Goal: Information Seeking & Learning: Learn about a topic

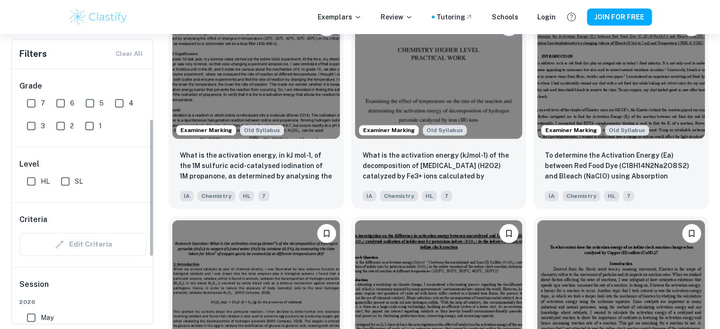
scroll to position [142, 0]
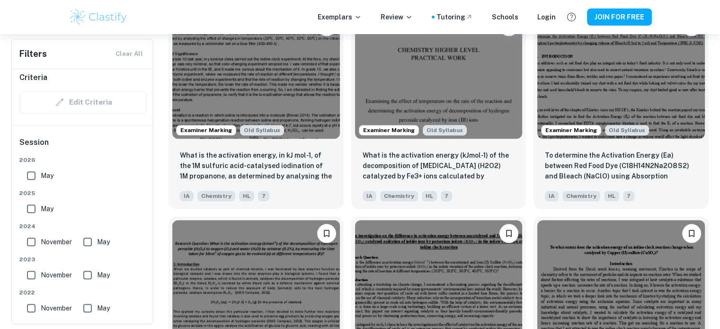
click at [43, 206] on span "May" at bounding box center [47, 209] width 13 height 10
click at [41, 206] on input "May" at bounding box center [31, 208] width 19 height 19
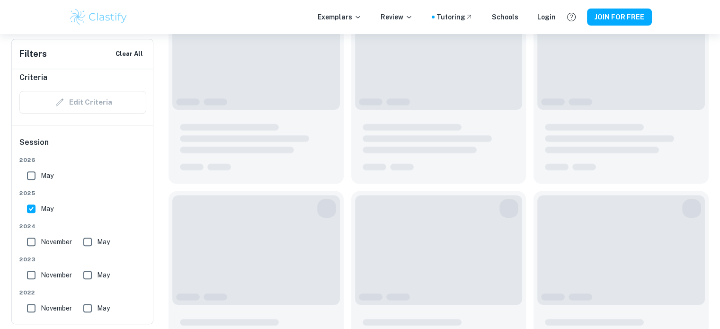
scroll to position [970, 0]
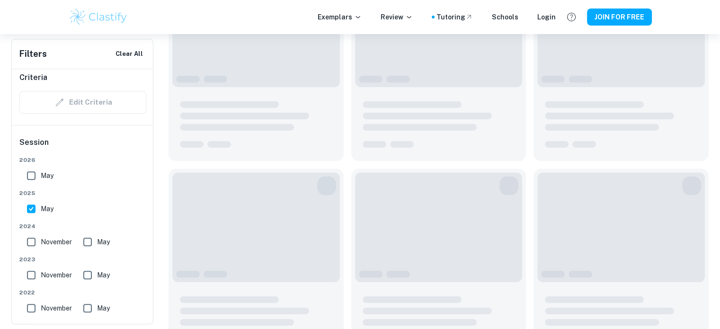
click at [41, 206] on span "May" at bounding box center [47, 209] width 13 height 10
click at [41, 206] on input "May" at bounding box center [31, 208] width 19 height 19
checkbox input "false"
click at [87, 242] on input "May" at bounding box center [87, 242] width 19 height 19
checkbox input "true"
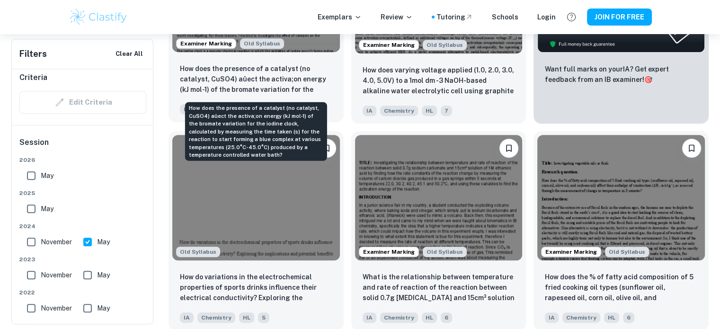
scroll to position [568, 0]
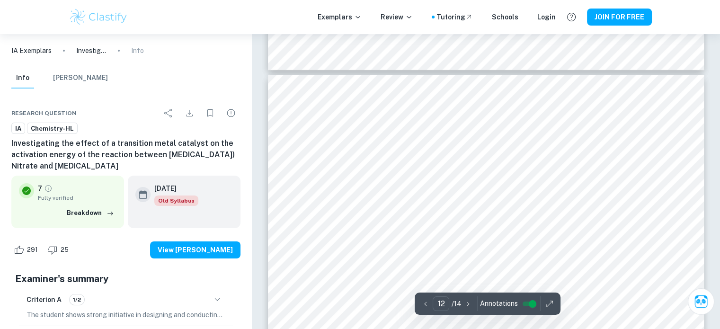
scroll to position [7245, 0]
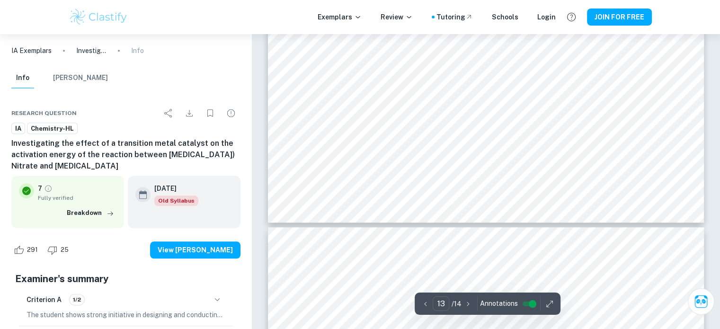
type input "14"
